Goal: Task Accomplishment & Management: Use online tool/utility

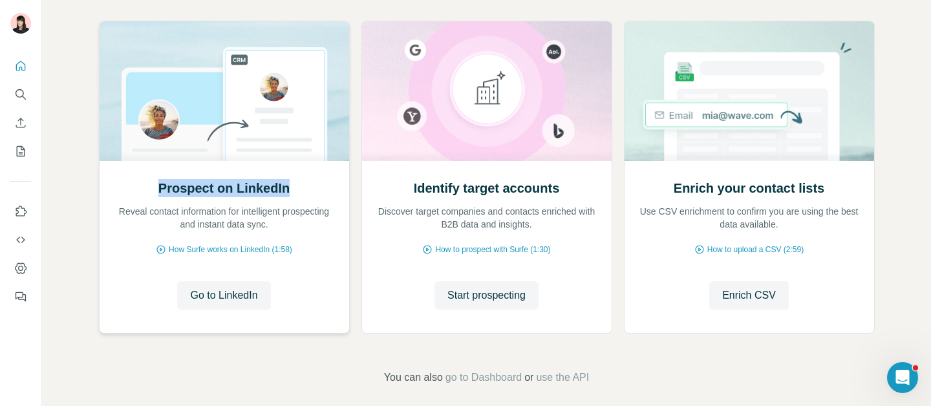
drag, startPoint x: 286, startPoint y: 189, endPoint x: 151, endPoint y: 193, distance: 134.6
click at [149, 193] on div "Prospect on LinkedIn Reveal contact information for intelligent prospecting and…" at bounding box center [225, 205] width 224 height 52
click at [504, 300] on span "Start prospecting" at bounding box center [486, 296] width 78 height 16
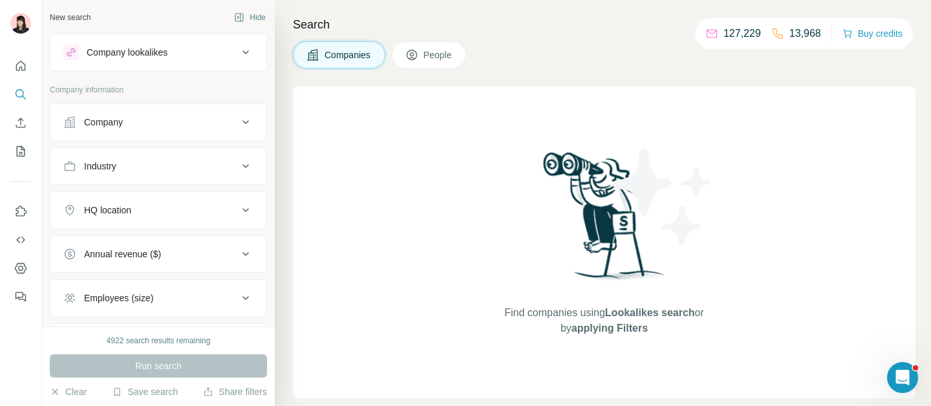
click at [156, 56] on div "Company lookalikes" at bounding box center [127, 52] width 81 height 13
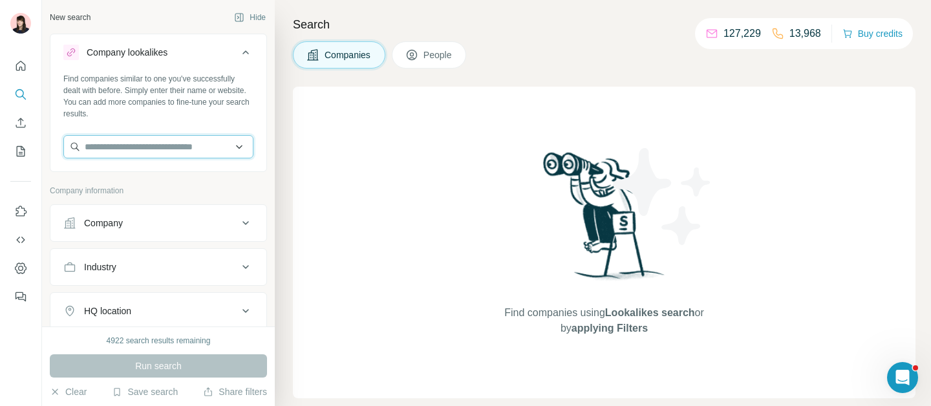
click at [161, 148] on input "text" at bounding box center [158, 146] width 190 height 23
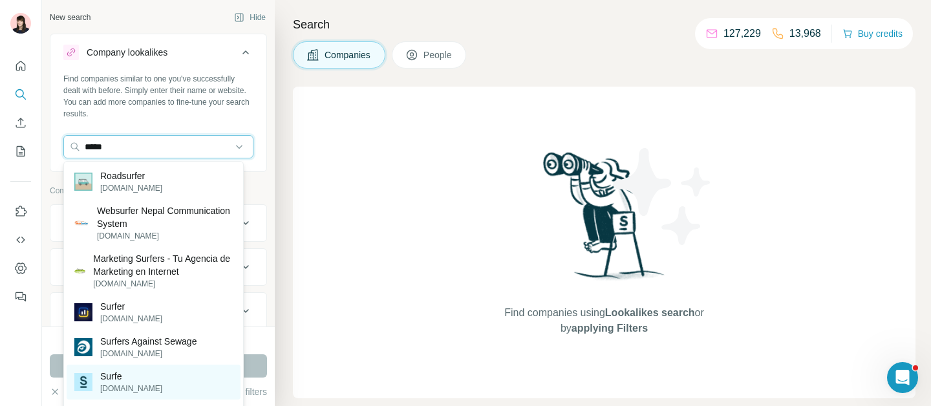
type input "*****"
click at [167, 383] on div "Surfe [DOMAIN_NAME]" at bounding box center [154, 382] width 174 height 35
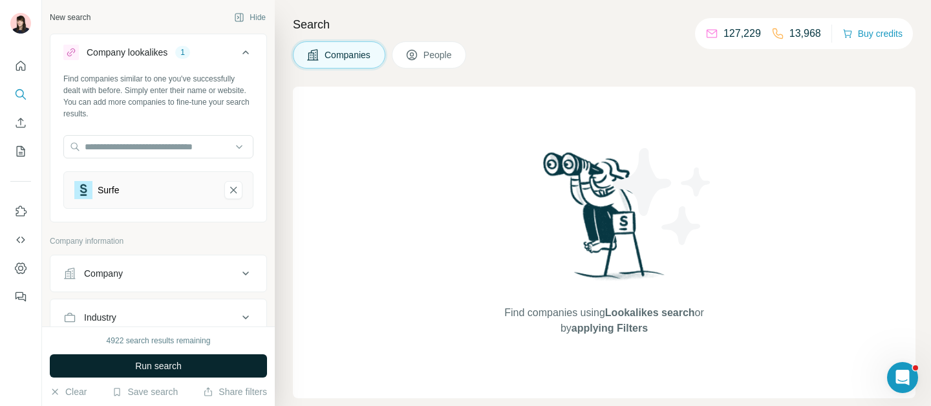
click at [158, 370] on span "Run search" at bounding box center [158, 366] width 47 height 13
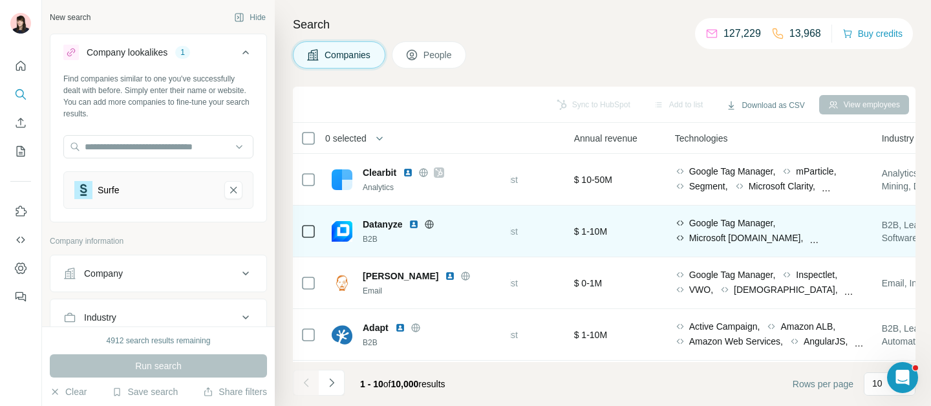
scroll to position [0, 575]
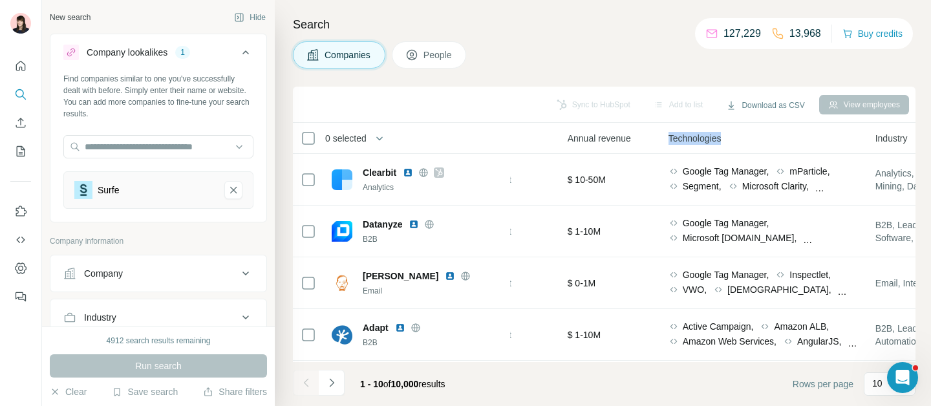
drag, startPoint x: 674, startPoint y: 139, endPoint x: 739, endPoint y: 140, distance: 64.7
click at [740, 140] on div "Technologies" at bounding box center [764, 138] width 191 height 15
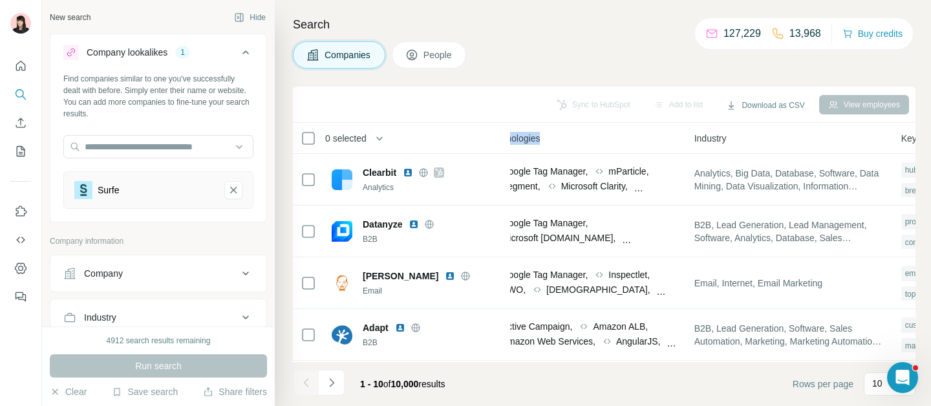
scroll to position [0, 778]
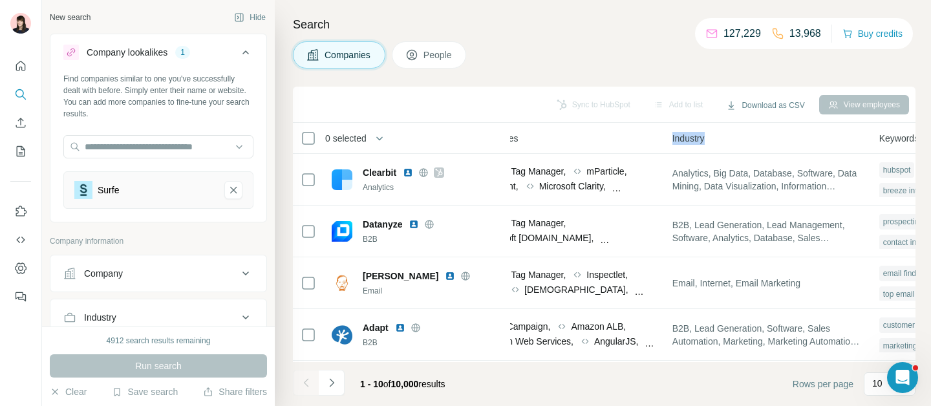
drag, startPoint x: 678, startPoint y: 136, endPoint x: 718, endPoint y: 136, distance: 40.1
click at [718, 136] on th "Industry" at bounding box center [768, 138] width 207 height 31
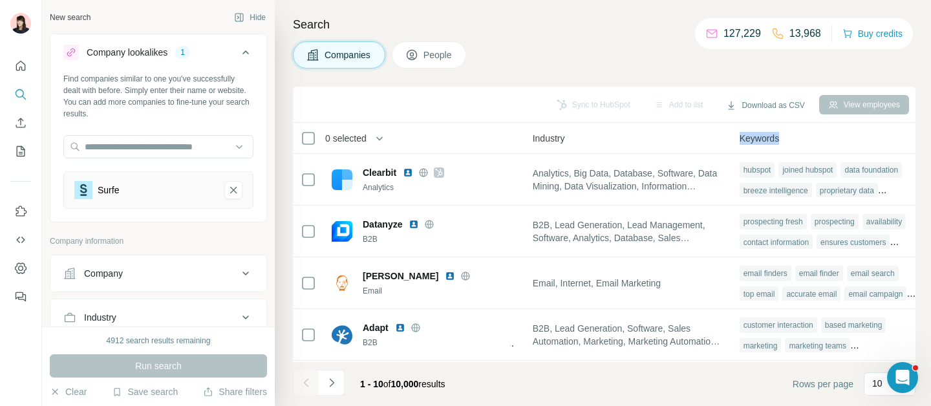
drag, startPoint x: 746, startPoint y: 137, endPoint x: 801, endPoint y: 137, distance: 55.0
click at [801, 137] on div "Keywords" at bounding box center [835, 138] width 191 height 15
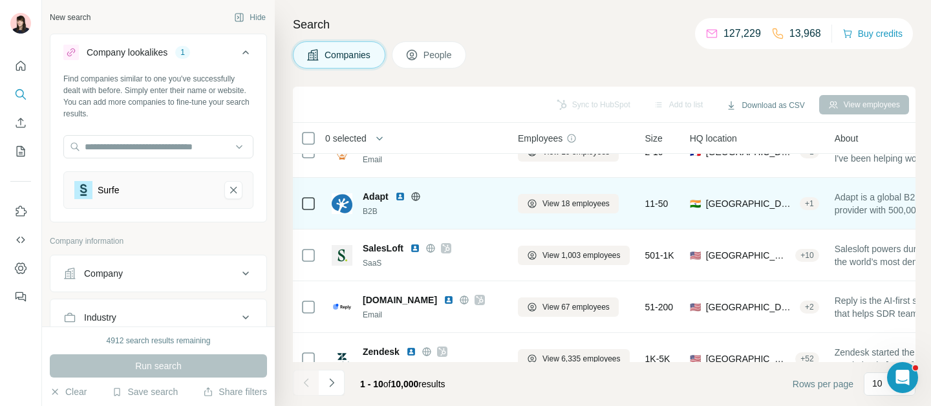
scroll to position [133, 0]
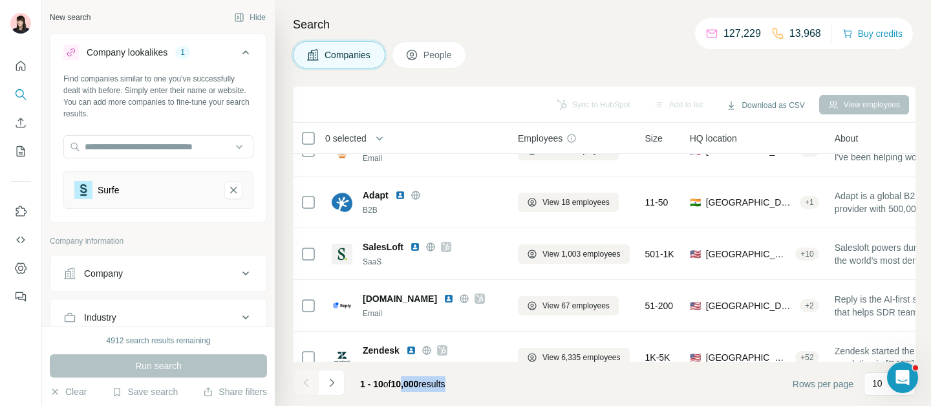
drag, startPoint x: 400, startPoint y: 382, endPoint x: 462, endPoint y: 382, distance: 62.1
click at [456, 382] on div "1 - 10 of 10,000 results" at bounding box center [403, 384] width 106 height 28
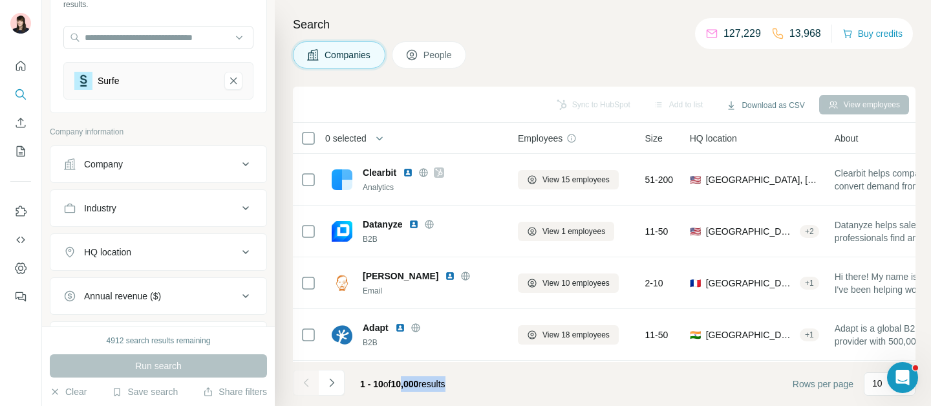
scroll to position [109, 0]
drag, startPoint x: 50, startPoint y: 131, endPoint x: 133, endPoint y: 136, distance: 83.5
click at [134, 136] on p "Company information" at bounding box center [158, 133] width 217 height 12
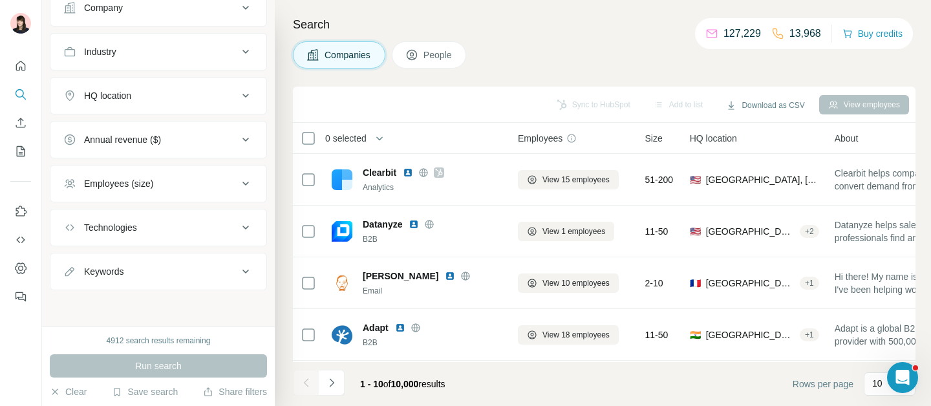
scroll to position [198, 0]
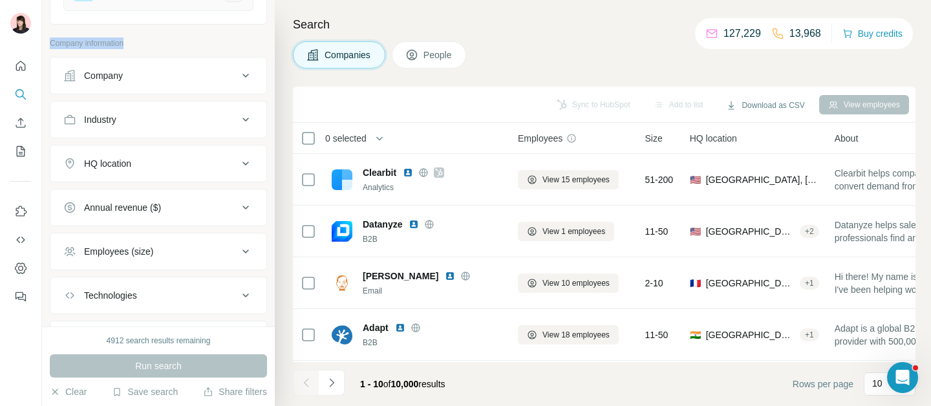
click at [176, 161] on div "HQ location" at bounding box center [150, 163] width 175 height 13
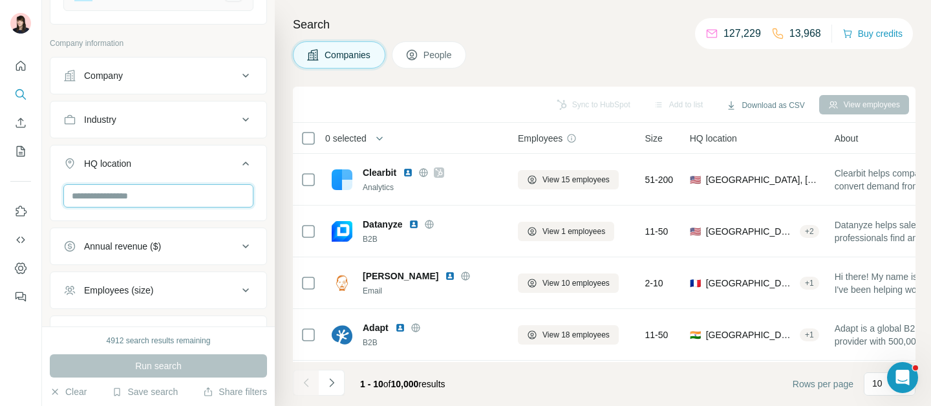
click at [170, 199] on input "text" at bounding box center [158, 195] width 190 height 23
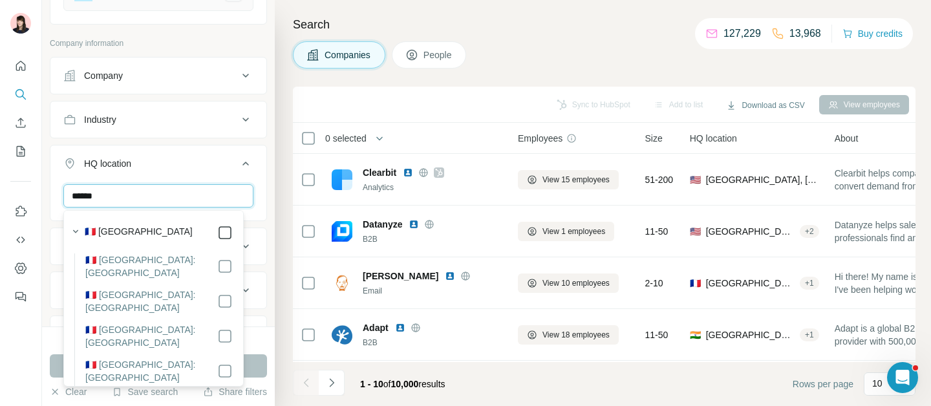
type input "******"
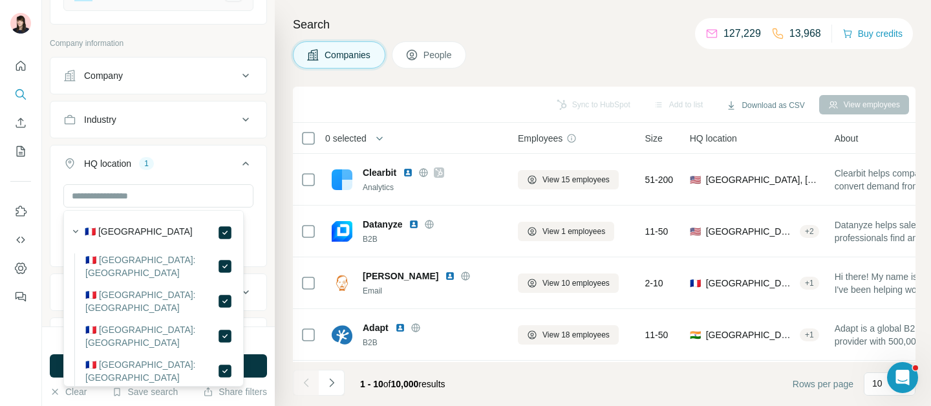
click at [253, 366] on button "Run search" at bounding box center [158, 365] width 217 height 23
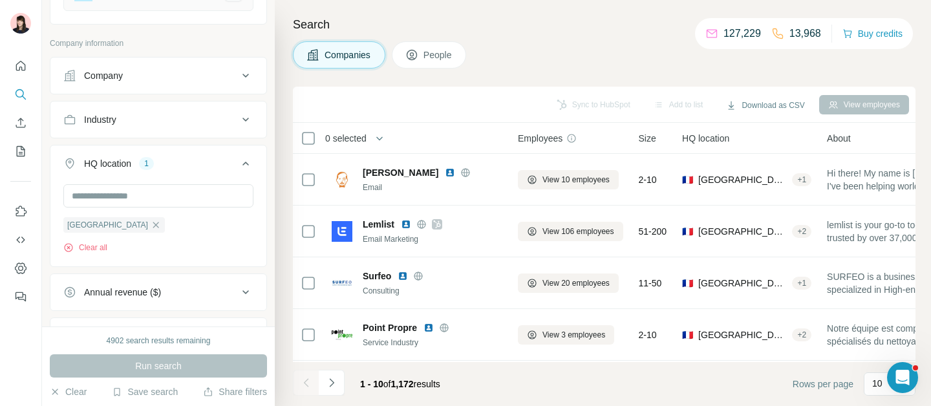
click at [239, 166] on icon at bounding box center [246, 164] width 16 height 16
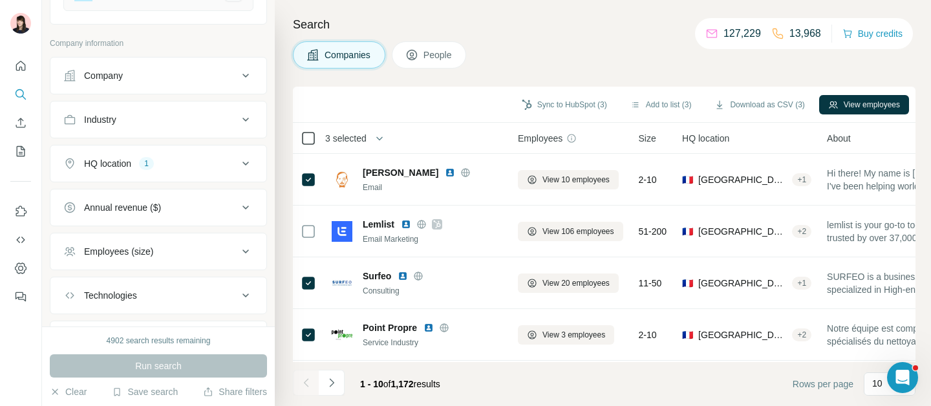
click at [311, 145] on icon at bounding box center [309, 139] width 16 height 16
click at [439, 59] on span "People" at bounding box center [439, 54] width 30 height 13
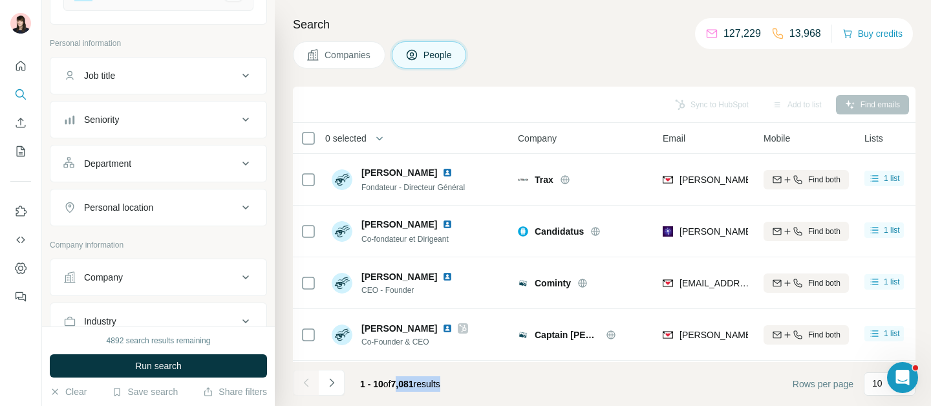
drag, startPoint x: 396, startPoint y: 382, endPoint x: 459, endPoint y: 383, distance: 63.4
click at [451, 383] on div "1 - 10 of 7,081 results" at bounding box center [400, 384] width 101 height 28
drag, startPoint x: 129, startPoint y: 43, endPoint x: 49, endPoint y: 43, distance: 80.2
click at [49, 43] on div "New search Hide Company lookalikes 1 Find companies similar to one you've succe…" at bounding box center [158, 163] width 233 height 327
click at [175, 107] on button "Seniority" at bounding box center [158, 119] width 216 height 31
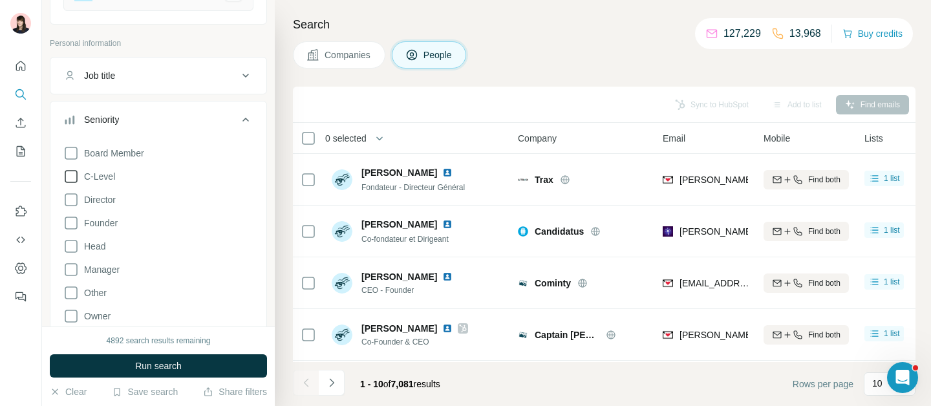
click at [72, 180] on icon at bounding box center [71, 177] width 16 height 16
click at [149, 365] on span "Run search" at bounding box center [158, 366] width 47 height 13
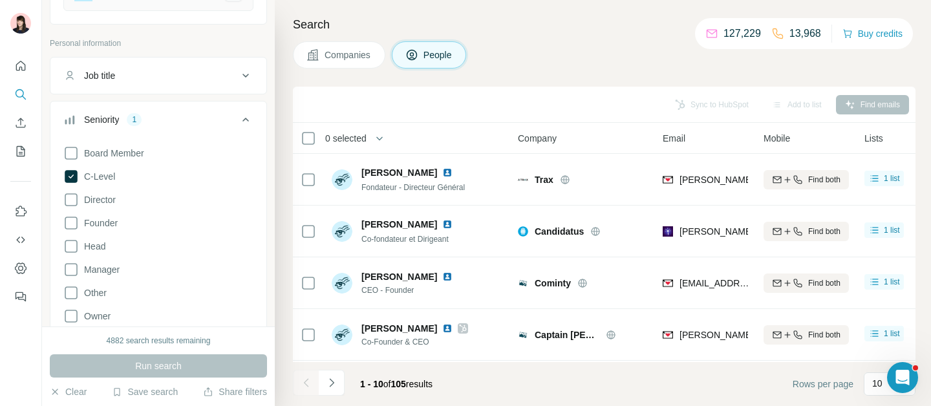
click at [238, 117] on icon at bounding box center [246, 120] width 16 height 16
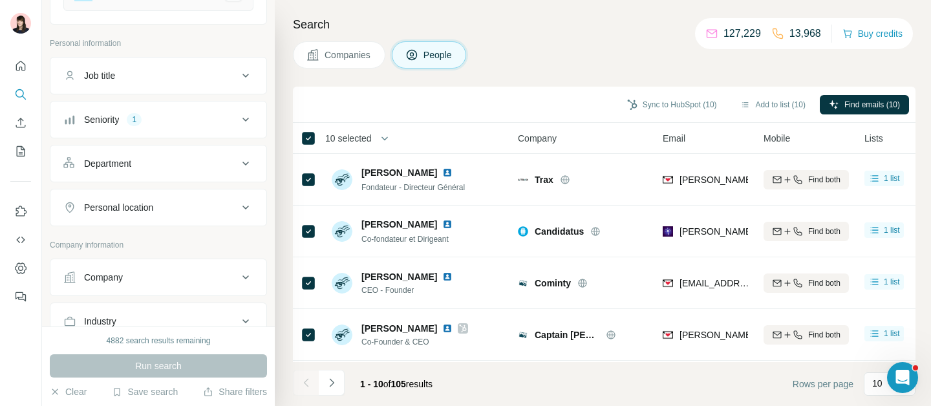
click at [372, 50] on span "Companies" at bounding box center [348, 54] width 47 height 13
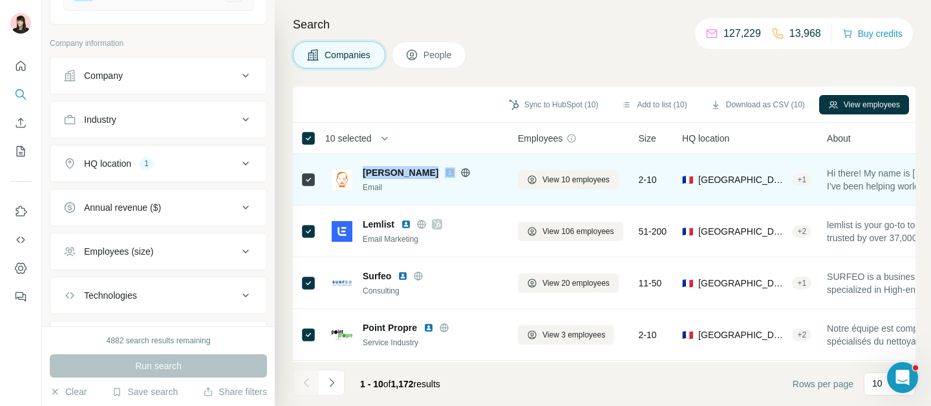
drag, startPoint x: 364, startPoint y: 168, endPoint x: 402, endPoint y: 168, distance: 37.5
click at [403, 168] on div "[PERSON_NAME]" at bounding box center [433, 172] width 140 height 13
click at [575, 186] on button "View 10 employees" at bounding box center [568, 179] width 101 height 19
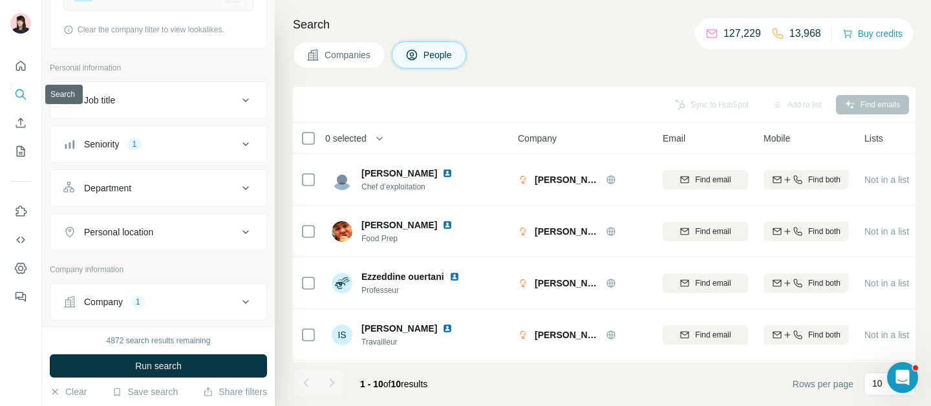
click at [21, 90] on icon "Search" at bounding box center [20, 93] width 8 height 8
click at [17, 59] on icon "Quick start" at bounding box center [20, 65] width 13 height 13
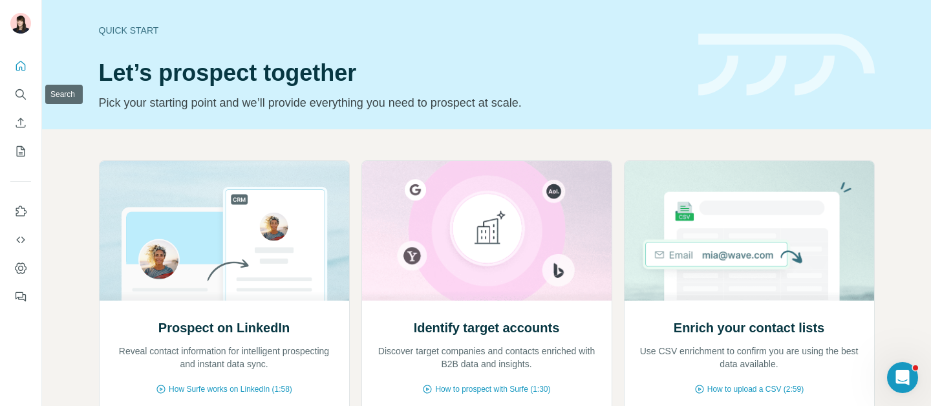
click at [22, 98] on icon "Search" at bounding box center [20, 94] width 13 height 13
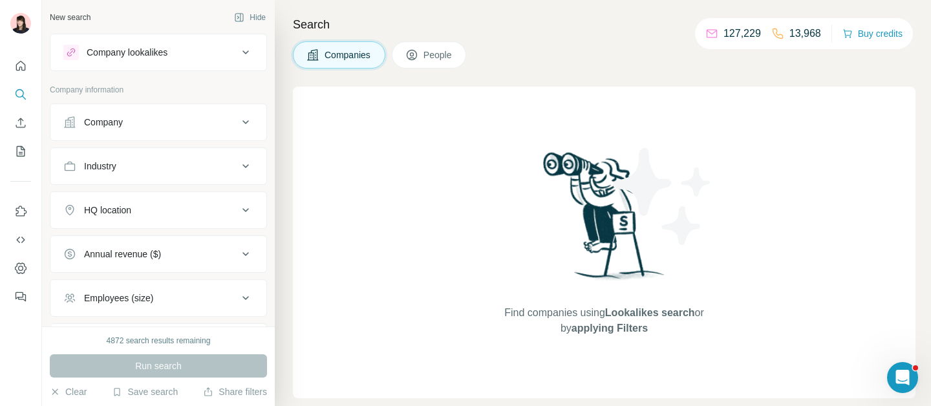
click at [161, 47] on div "Company lookalikes" at bounding box center [127, 52] width 81 height 13
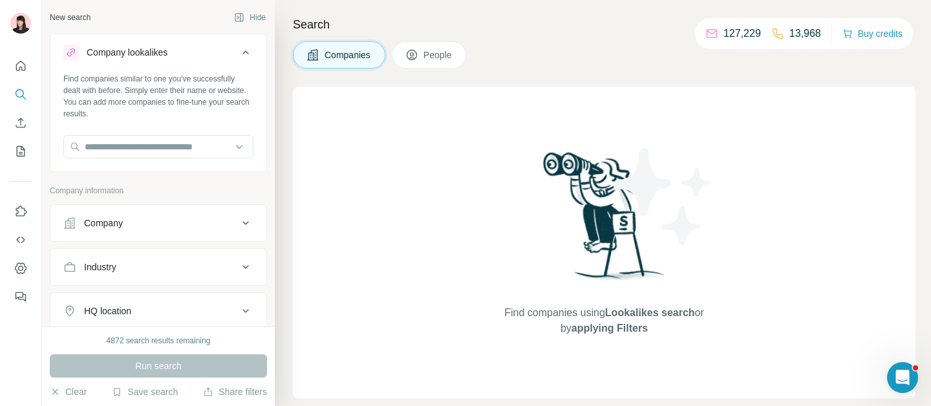
click at [238, 59] on icon at bounding box center [246, 53] width 16 height 16
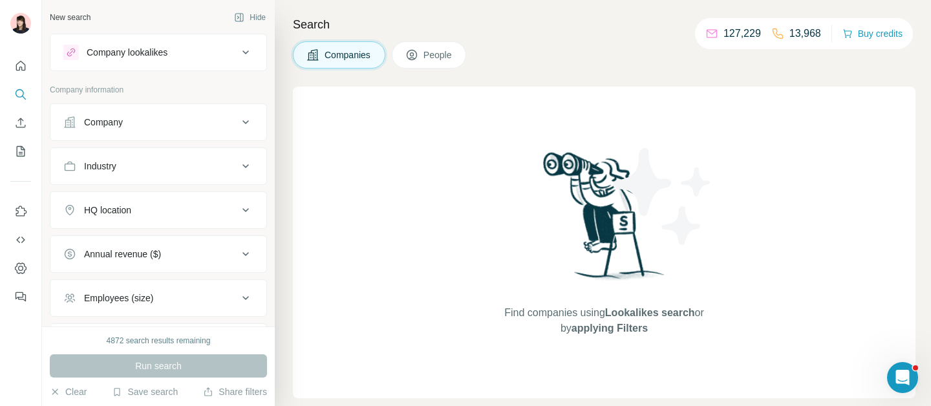
click at [238, 120] on icon at bounding box center [246, 122] width 16 height 16
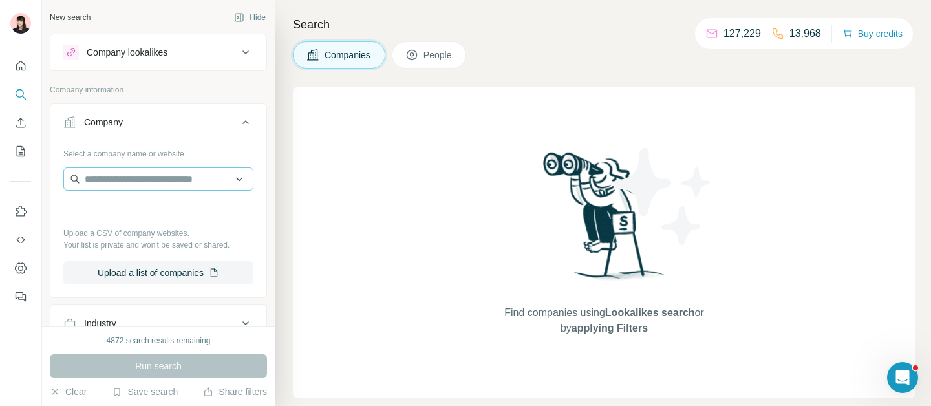
scroll to position [22, 0]
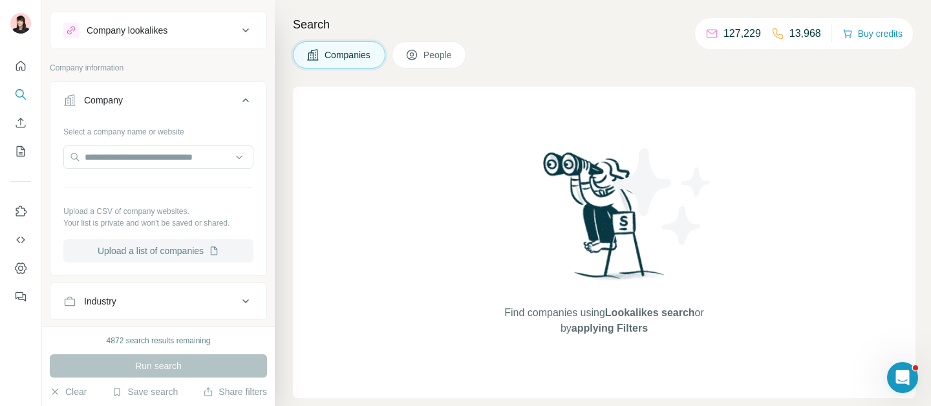
click at [178, 252] on button "Upload a list of companies" at bounding box center [158, 250] width 190 height 23
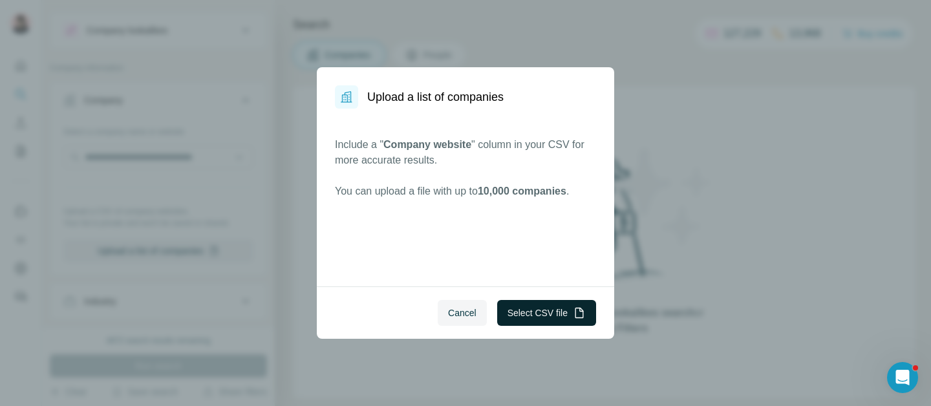
click at [548, 313] on button "Select CSV file" at bounding box center [546, 313] width 99 height 26
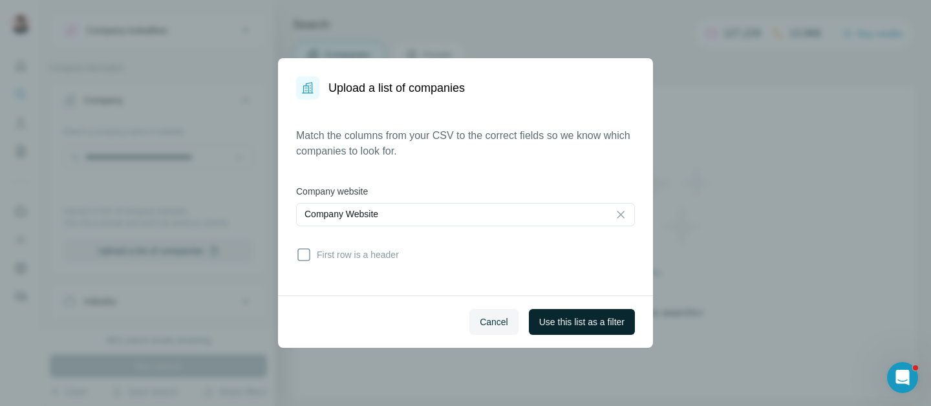
click at [548, 325] on span "Use this list as a filter" at bounding box center [581, 322] width 85 height 13
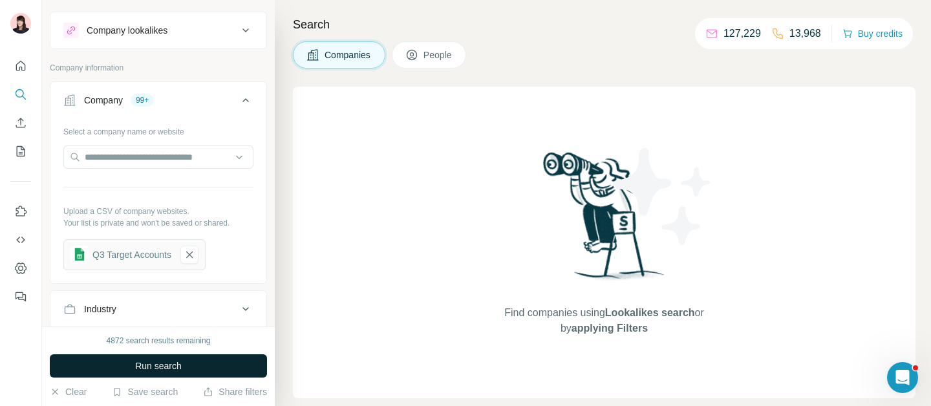
click at [163, 365] on span "Run search" at bounding box center [158, 366] width 47 height 13
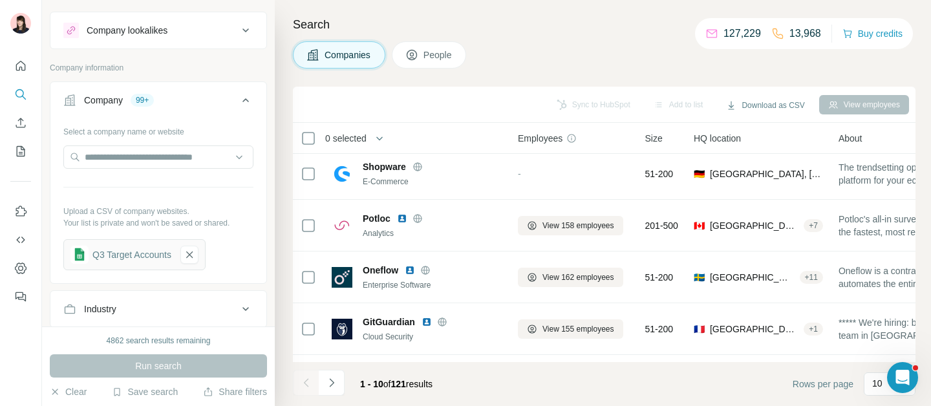
scroll to position [0, 0]
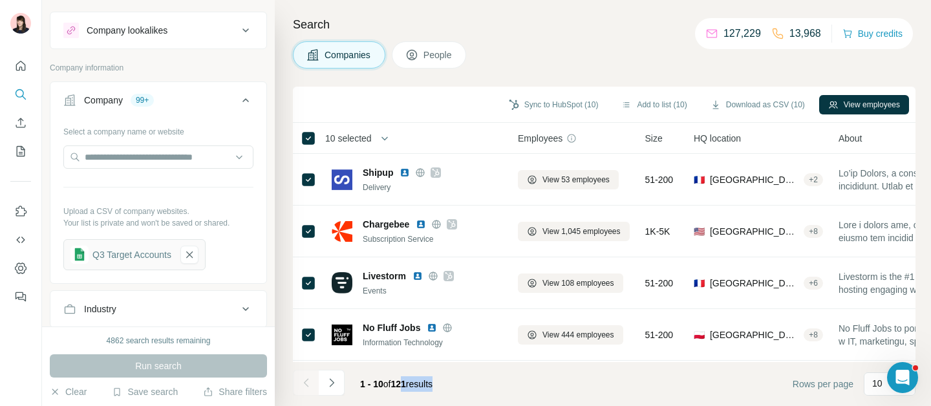
drag, startPoint x: 400, startPoint y: 384, endPoint x: 443, endPoint y: 384, distance: 42.7
click at [443, 384] on div "1 - 10 of 121 results" at bounding box center [396, 384] width 93 height 28
click at [242, 100] on icon at bounding box center [245, 100] width 6 height 4
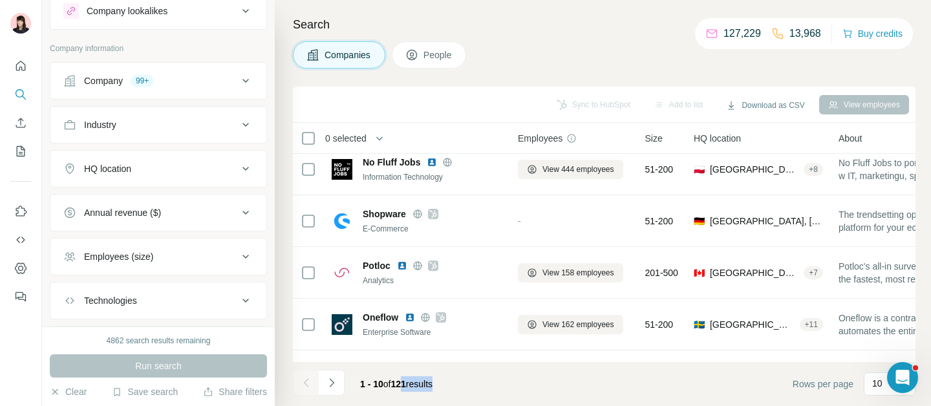
scroll to position [166, 0]
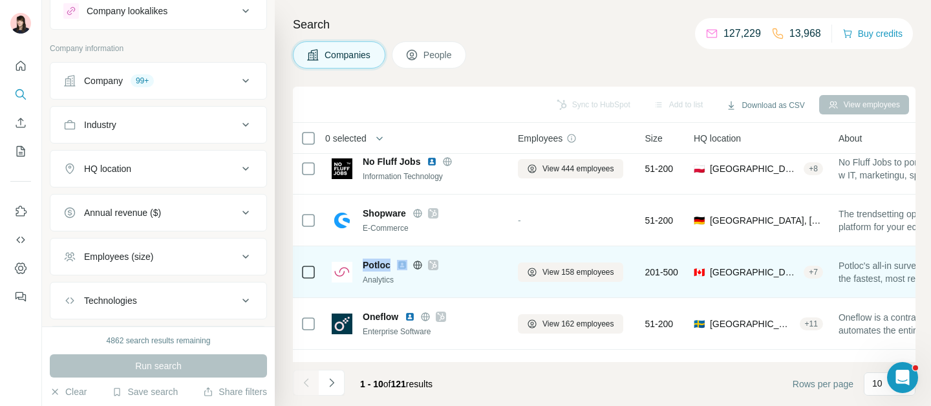
drag, startPoint x: 363, startPoint y: 263, endPoint x: 429, endPoint y: 263, distance: 66.0
click at [419, 263] on div "Potloc" at bounding box center [433, 265] width 140 height 13
click at [560, 275] on span "View 158 employees" at bounding box center [579, 272] width 72 height 12
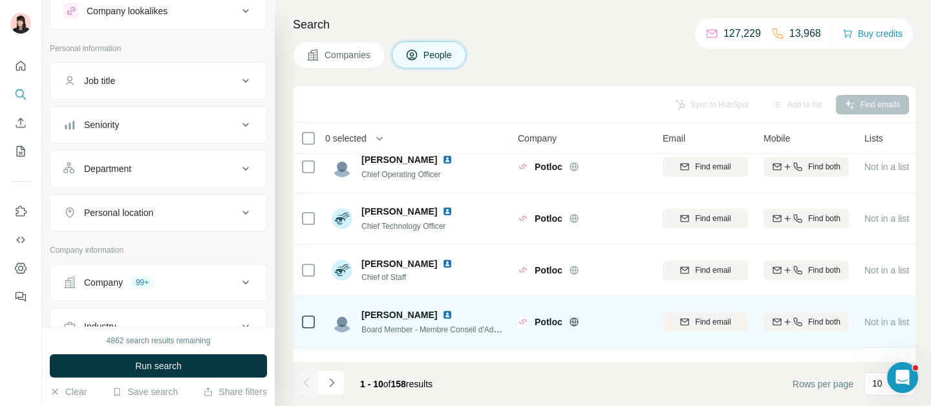
scroll to position [51, 0]
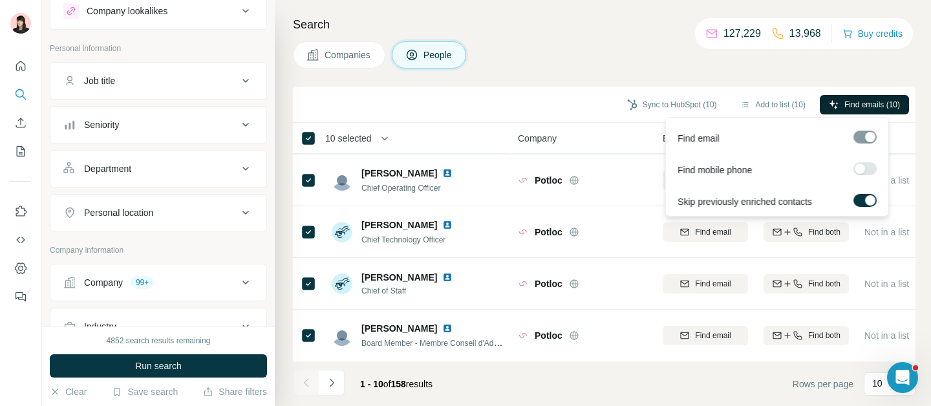
click at [871, 102] on span "Find emails (10)" at bounding box center [873, 105] width 56 height 12
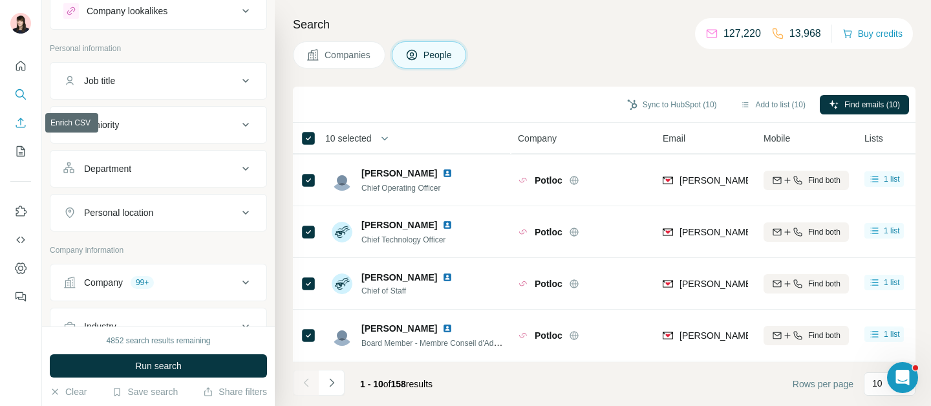
click at [20, 124] on icon "Enrich CSV" at bounding box center [21, 123] width 10 height 10
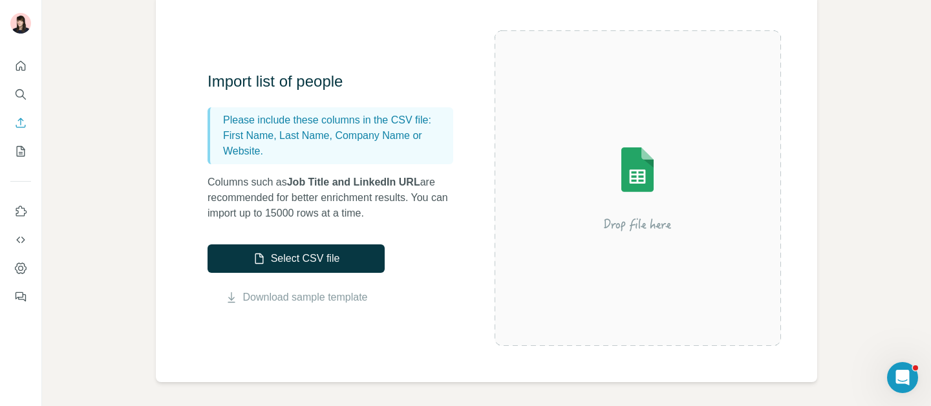
scroll to position [105, 0]
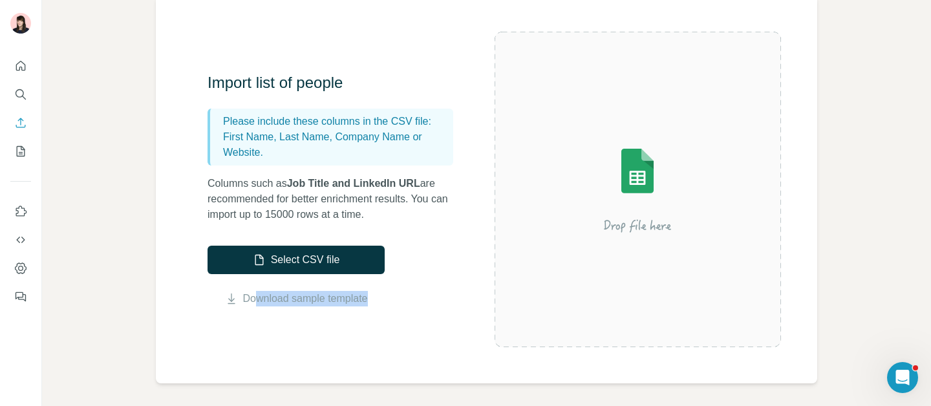
drag, startPoint x: 393, startPoint y: 299, endPoint x: 253, endPoint y: 290, distance: 139.4
click at [253, 290] on div "Import list of people Please include these columns in the CSV file: First Name,…" at bounding box center [351, 189] width 287 height 234
click at [321, 265] on button "Select CSV file" at bounding box center [296, 260] width 177 height 28
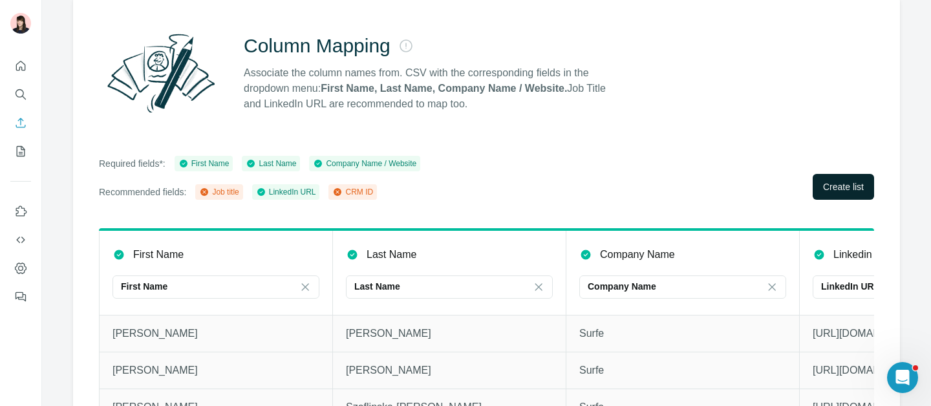
click at [860, 188] on button "Create list" at bounding box center [843, 187] width 61 height 26
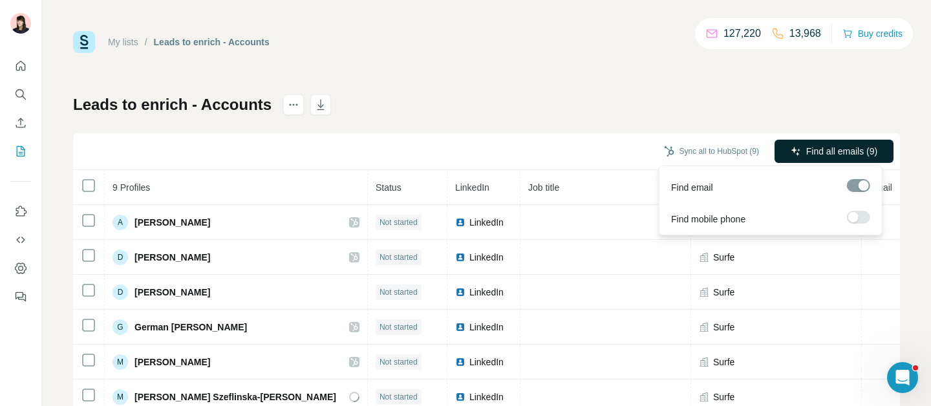
click at [808, 156] on span "Find all emails (9)" at bounding box center [841, 151] width 71 height 13
